Goal: Transaction & Acquisition: Purchase product/service

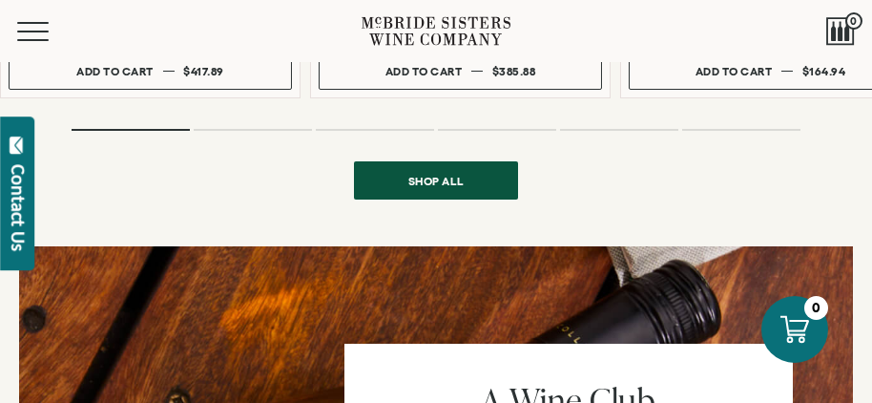
scroll to position [1909, 0]
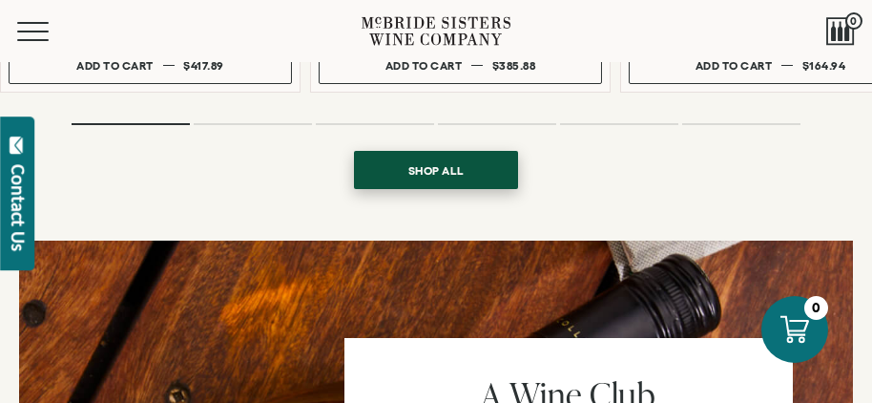
click at [383, 152] on link "Shop all" at bounding box center [436, 170] width 164 height 38
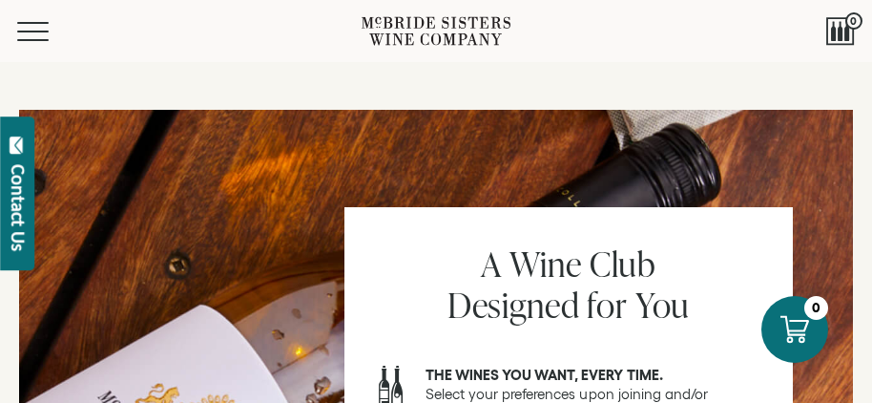
scroll to position [2005, 0]
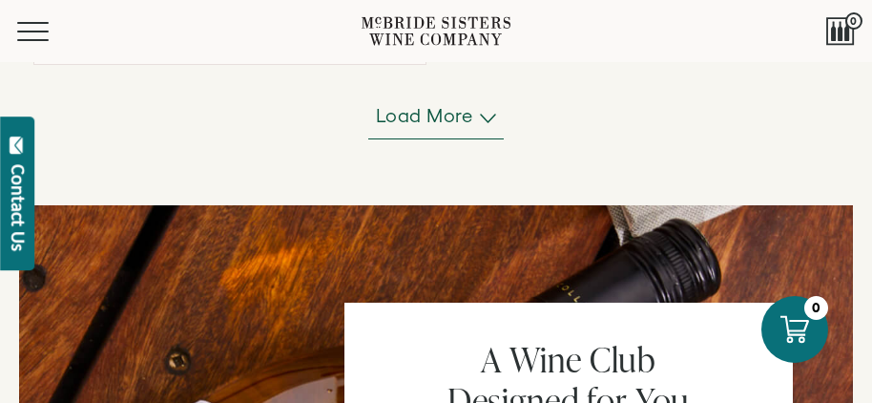
click at [465, 126] on span "Load more" at bounding box center [424, 115] width 97 height 27
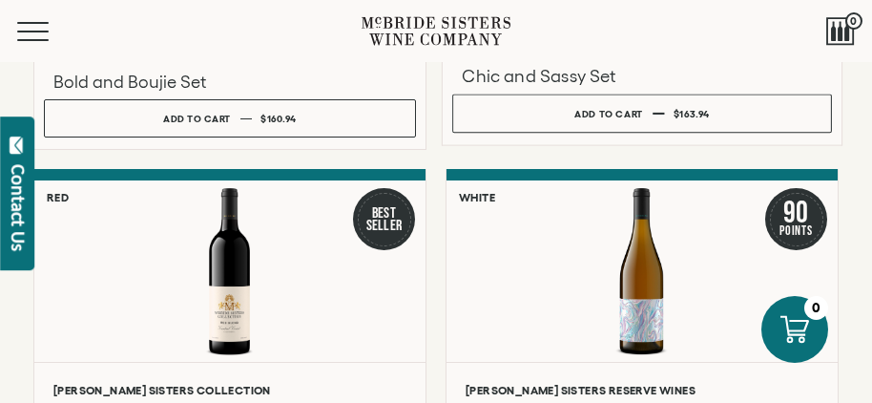
scroll to position [2768, 0]
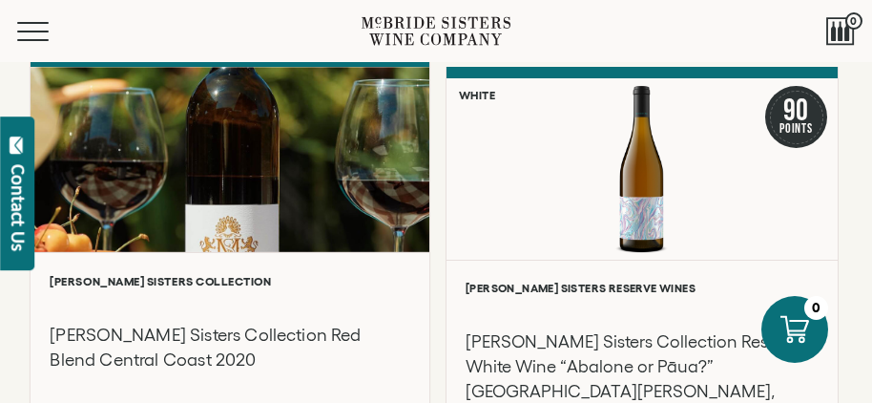
click at [246, 183] on div at bounding box center [230, 159] width 399 height 185
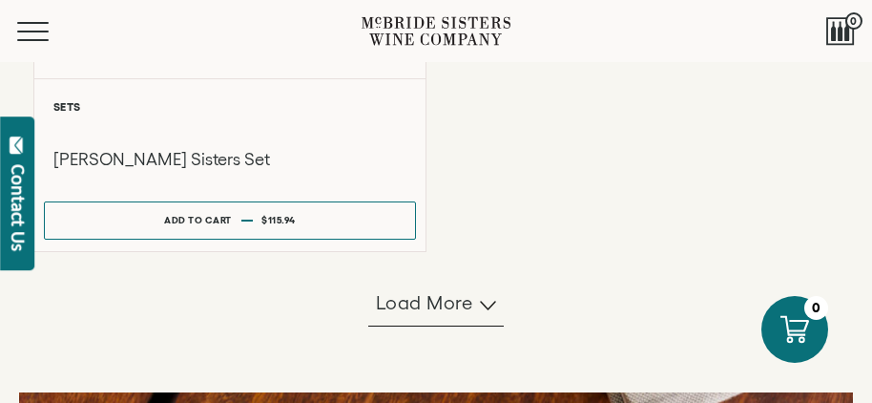
scroll to position [1909, 0]
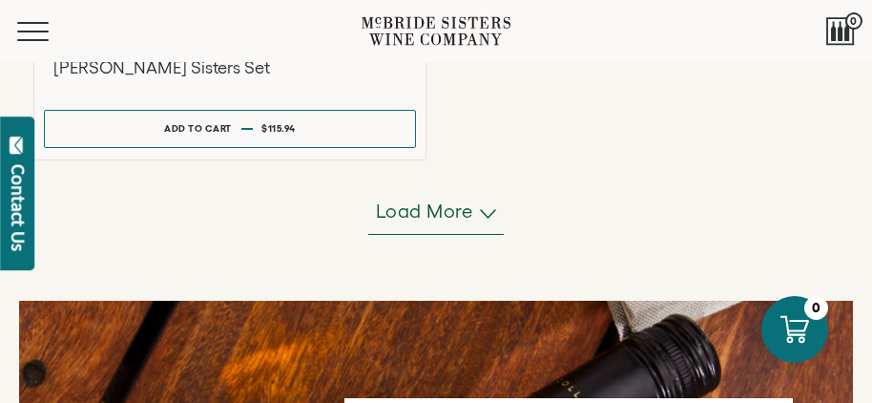
click at [438, 217] on span "Load more" at bounding box center [424, 211] width 97 height 27
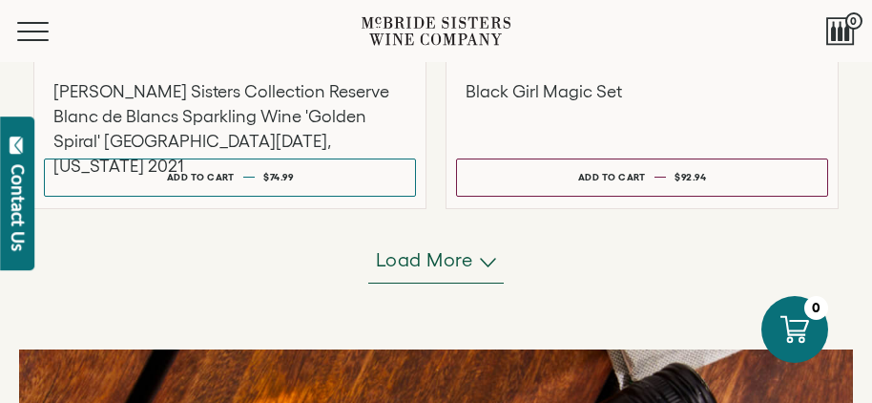
scroll to position [3532, 0]
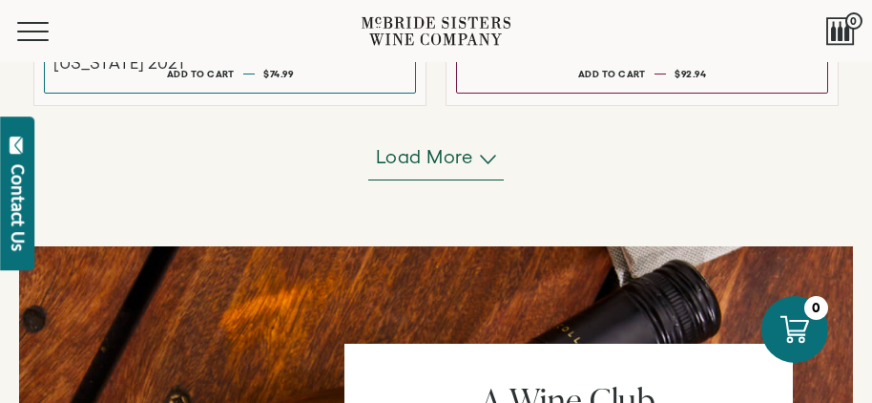
click at [436, 163] on span "Load more" at bounding box center [424, 156] width 97 height 27
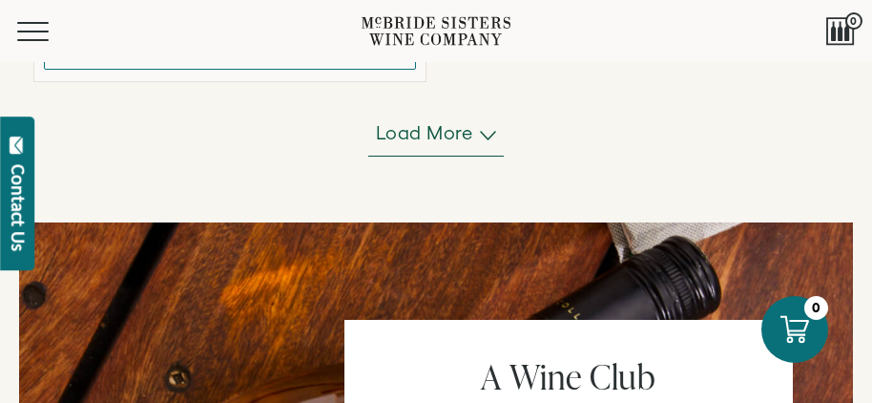
scroll to position [5536, 0]
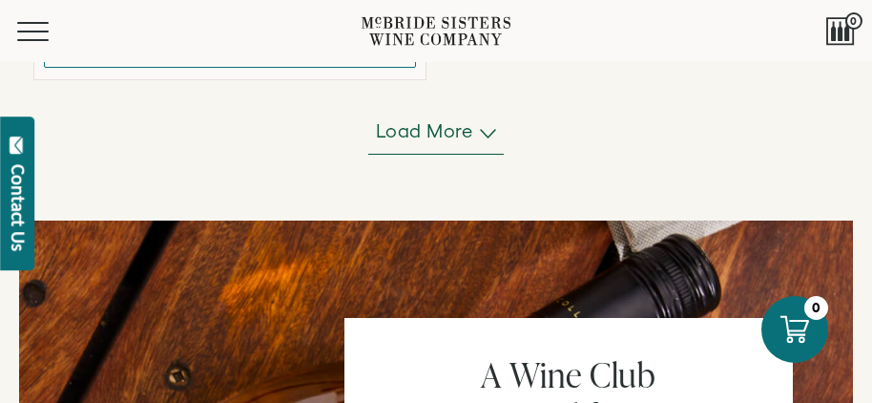
click at [452, 141] on span "Load more" at bounding box center [424, 130] width 97 height 27
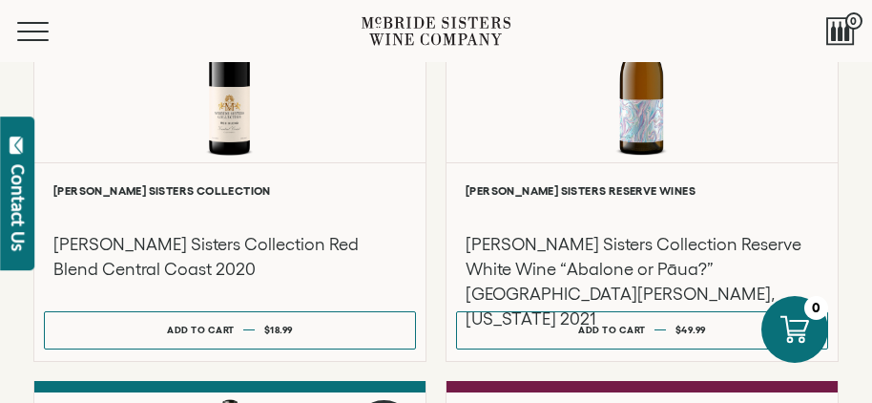
scroll to position [2864, 0]
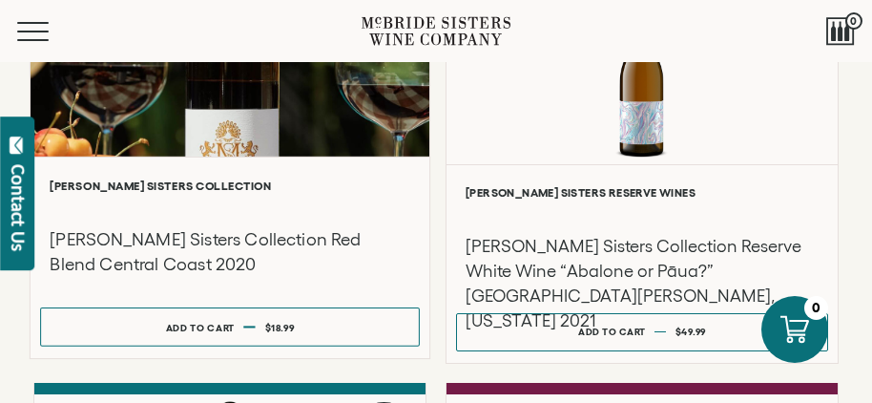
click at [255, 109] on div at bounding box center [230, 63] width 399 height 185
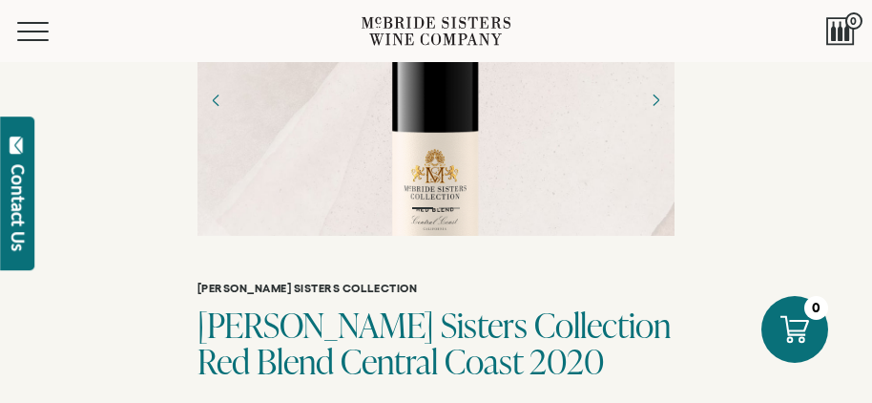
scroll to position [191, 0]
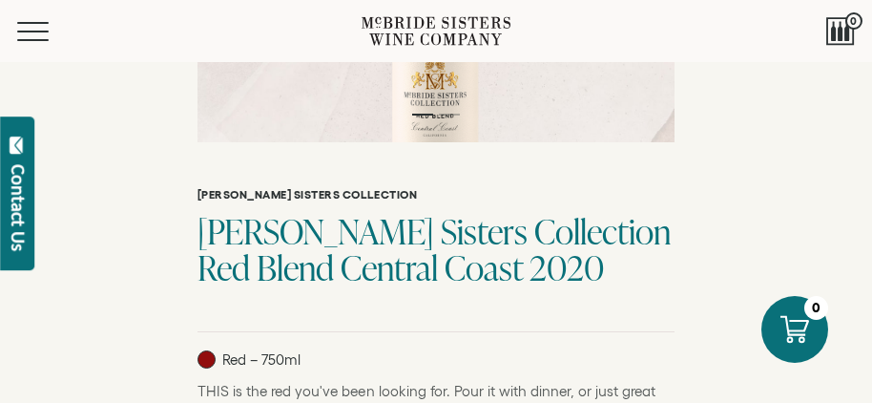
click at [446, 110] on div at bounding box center [436, 6] width 134 height 401
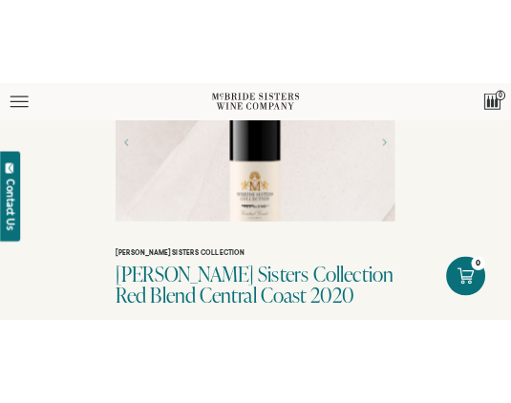
scroll to position [95, 0]
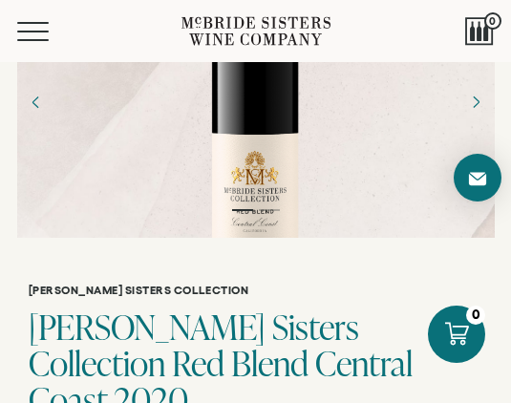
click at [245, 159] on div at bounding box center [256, 102] width 134 height 401
